Goal: Transaction & Acquisition: Obtain resource

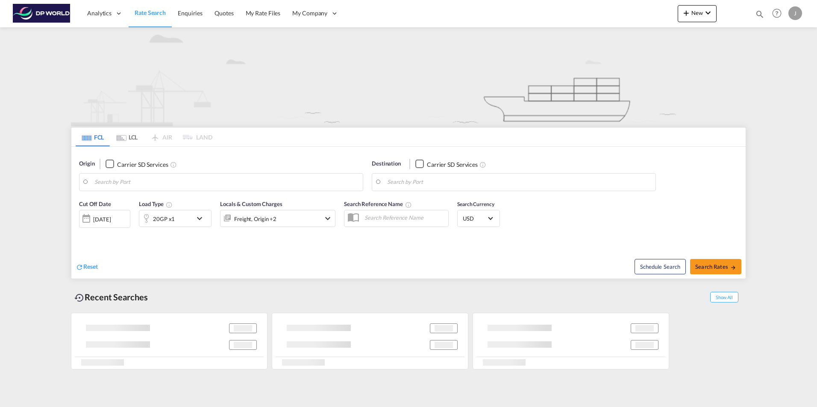
type input "[GEOGRAPHIC_DATA], [GEOGRAPHIC_DATA], USSAV"
type input "[GEOGRAPHIC_DATA], ECGYE"
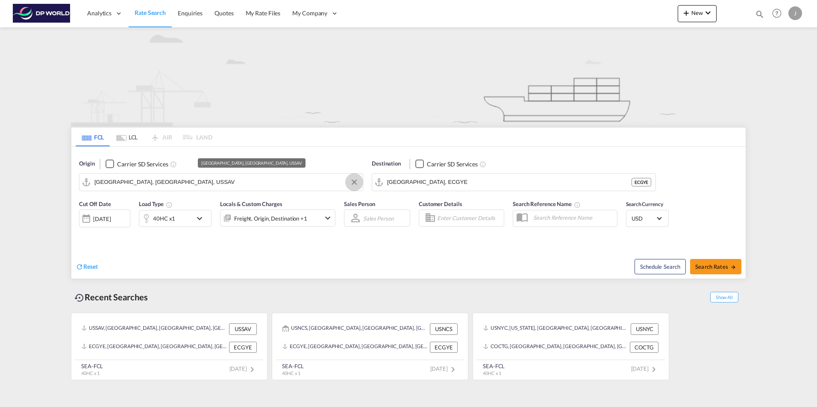
click at [355, 182] on button "Clear Input" at bounding box center [354, 182] width 13 height 13
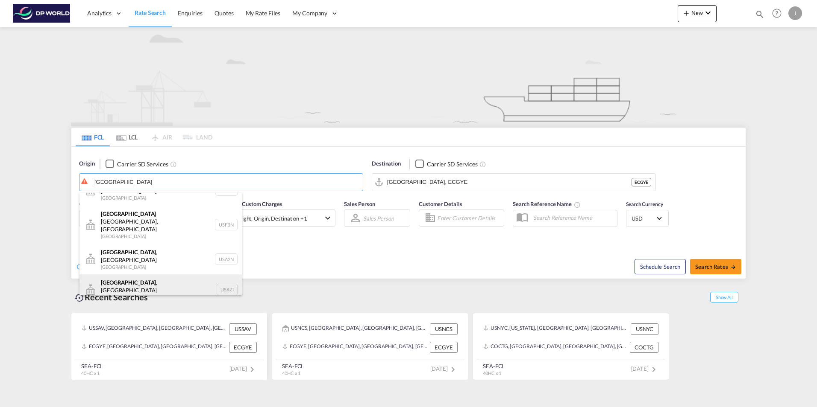
scroll to position [26, 0]
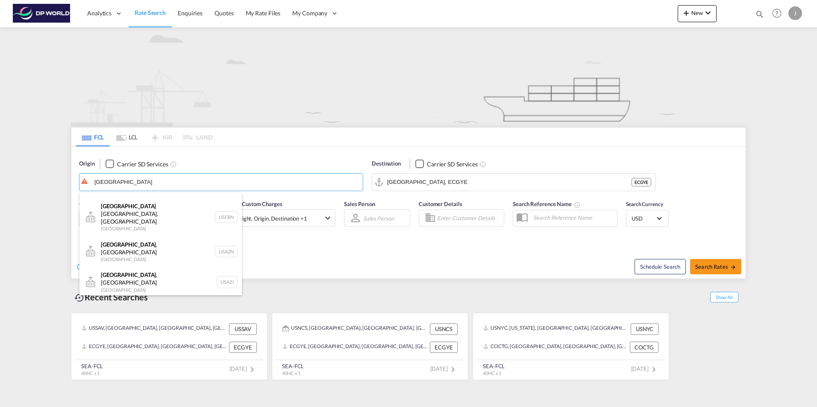
click at [108, 298] on div "[GEOGRAPHIC_DATA] , [GEOGRAPHIC_DATA] [GEOGRAPHIC_DATA] USATL" at bounding box center [160, 313] width 162 height 31
type input "[GEOGRAPHIC_DATA], [GEOGRAPHIC_DATA], [GEOGRAPHIC_DATA]"
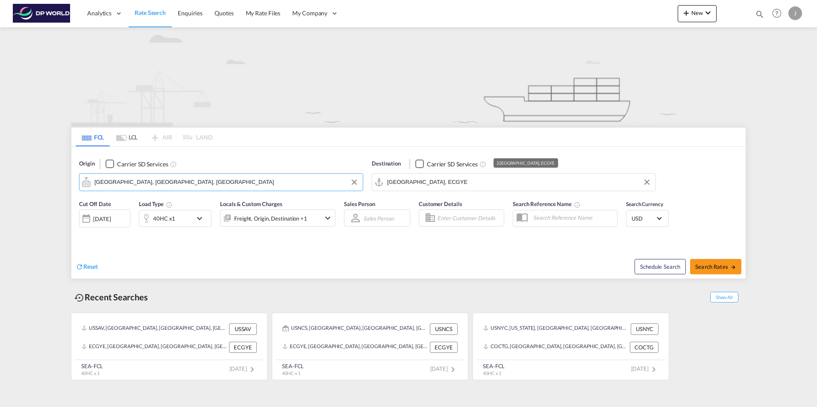
click at [432, 182] on input "[GEOGRAPHIC_DATA], ECGYE" at bounding box center [519, 182] width 264 height 13
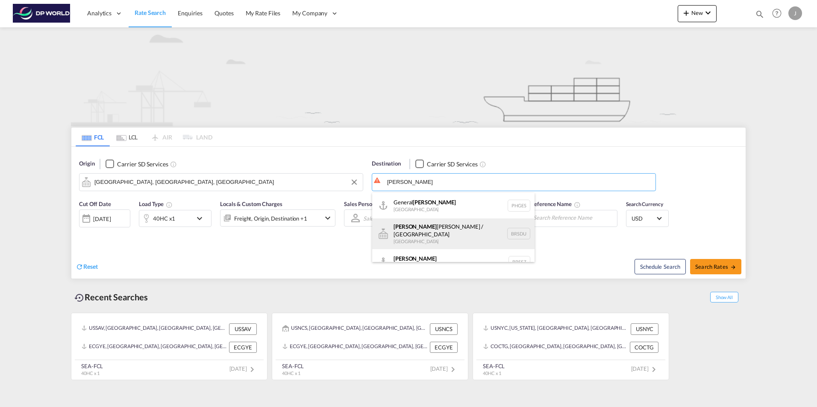
scroll to position [8, 0]
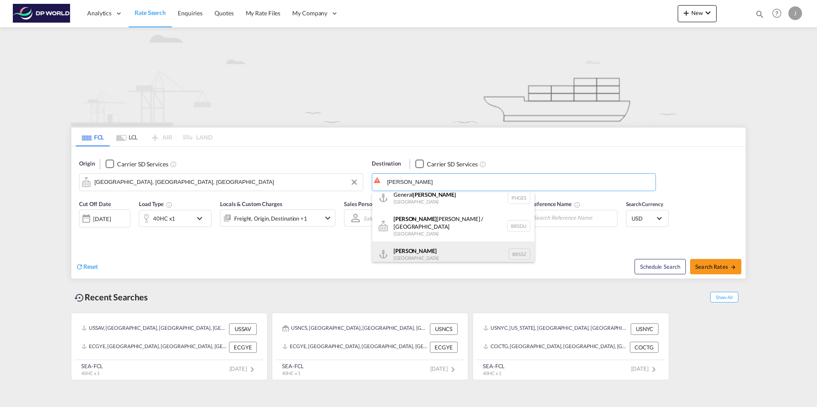
click at [394, 245] on div "[PERSON_NAME] [GEOGRAPHIC_DATA] BRSSZ" at bounding box center [453, 255] width 162 height 26
type input "Santos, BRSSZ"
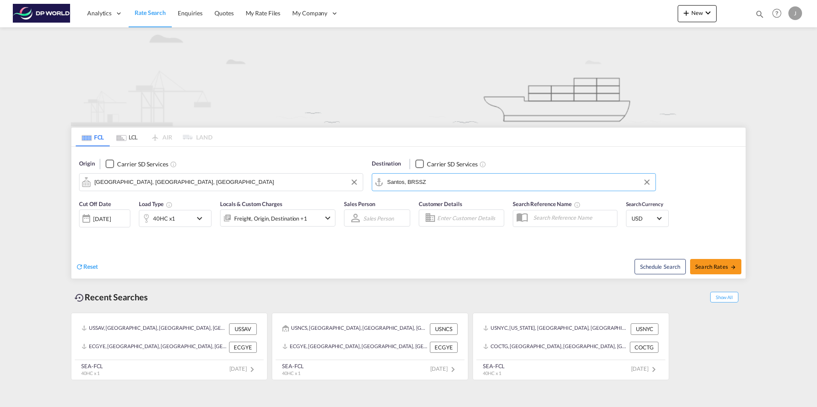
click at [85, 218] on div at bounding box center [86, 218] width 14 height 17
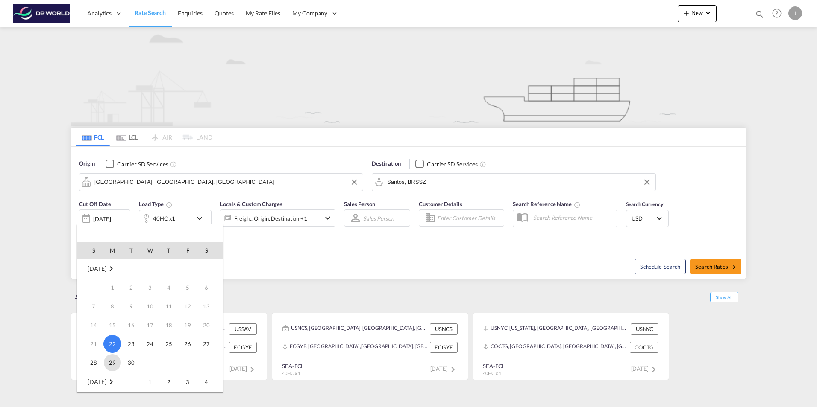
click at [110, 360] on span "29" at bounding box center [112, 363] width 17 height 17
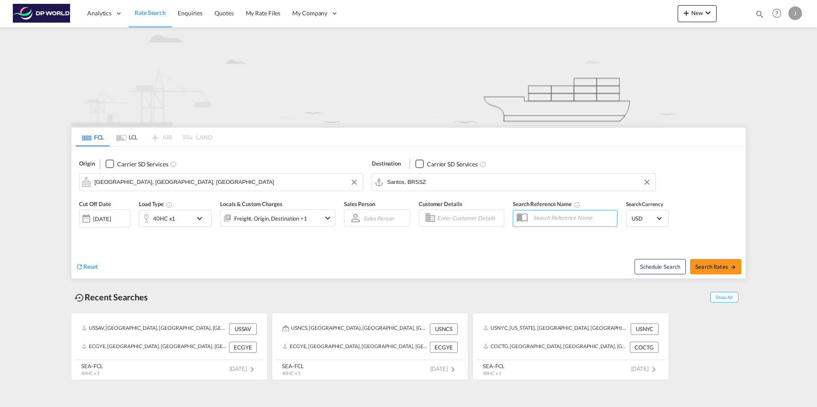
click at [198, 219] on md-icon "icon-chevron-down" at bounding box center [201, 219] width 15 height 10
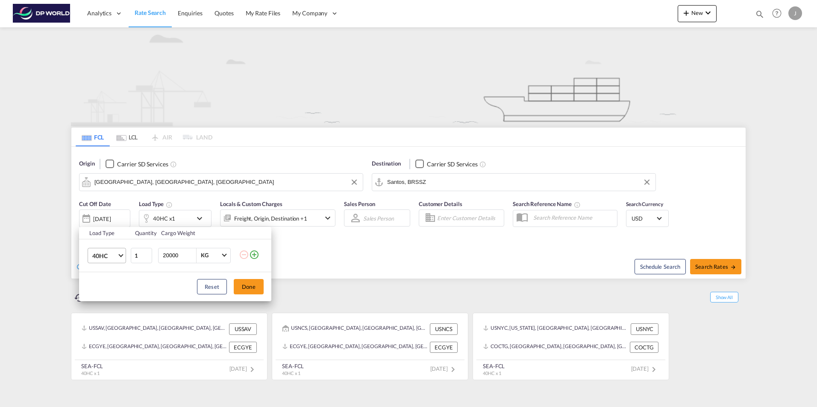
click at [104, 255] on span "40HC" at bounding box center [104, 256] width 25 height 9
click at [105, 214] on div "20GP" at bounding box center [99, 215] width 15 height 9
click at [247, 290] on button "Done" at bounding box center [249, 286] width 30 height 15
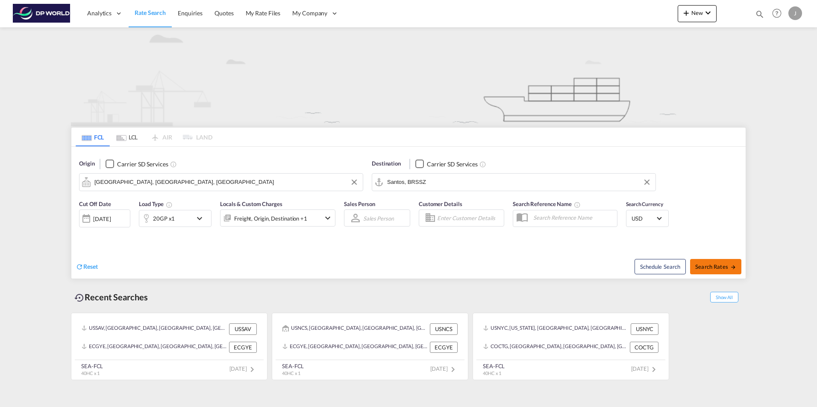
click at [708, 265] on span "Search Rates" at bounding box center [715, 267] width 41 height 7
type input "USATL to BRSSZ / [DATE]"
